Goal: Transaction & Acquisition: Purchase product/service

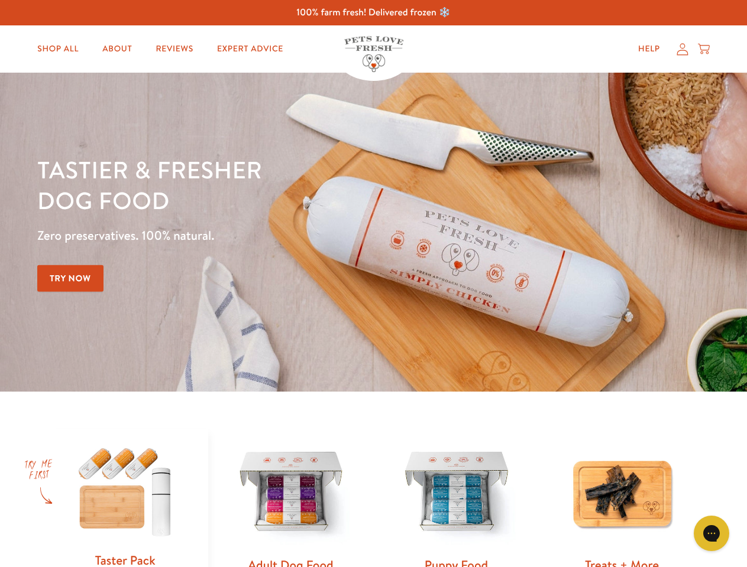
click at [373, 284] on div "Tastier & fresher dog food Zero preservatives. 100% natural. Try Now" at bounding box center [261, 232] width 448 height 156
click at [711, 534] on icon "Gorgias live chat" at bounding box center [710, 533] width 11 height 11
